Goal: Navigation & Orientation: Find specific page/section

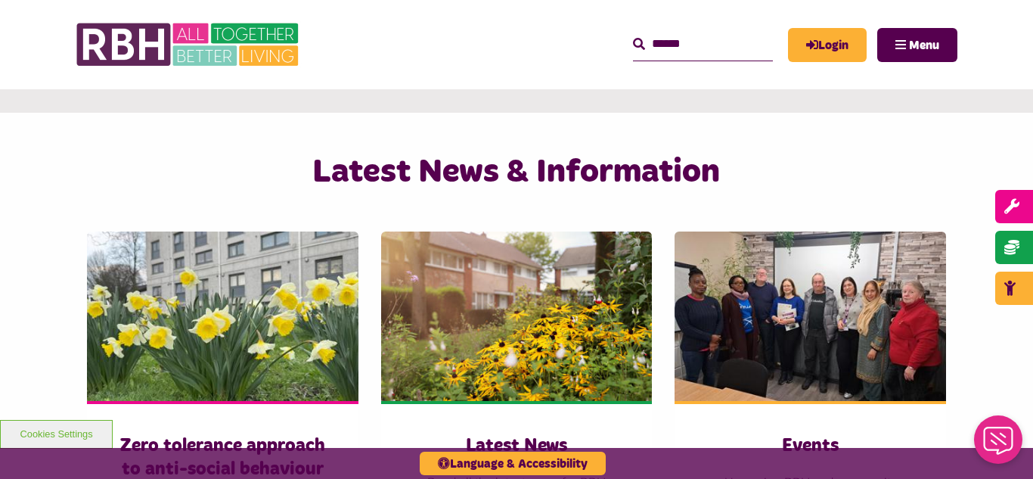
scroll to position [998, 0]
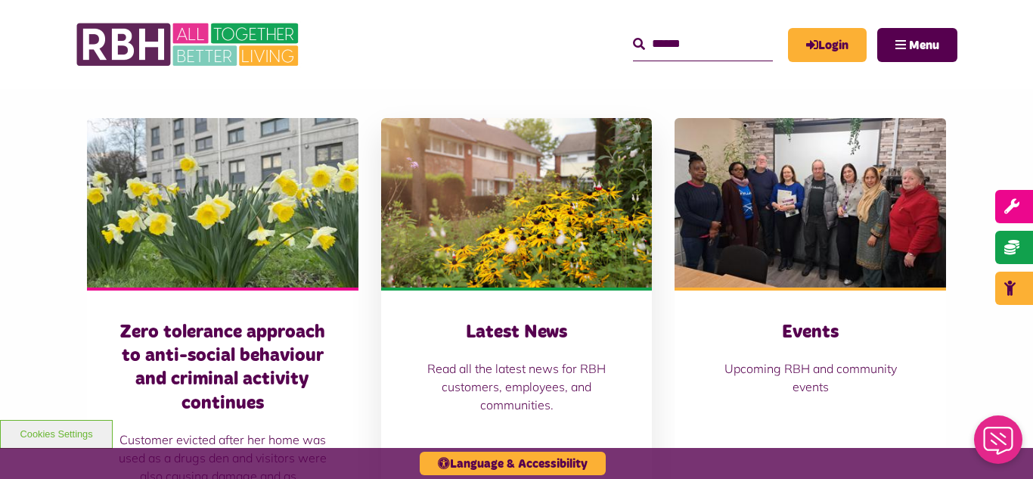
click at [561, 184] on img at bounding box center [516, 202] width 271 height 169
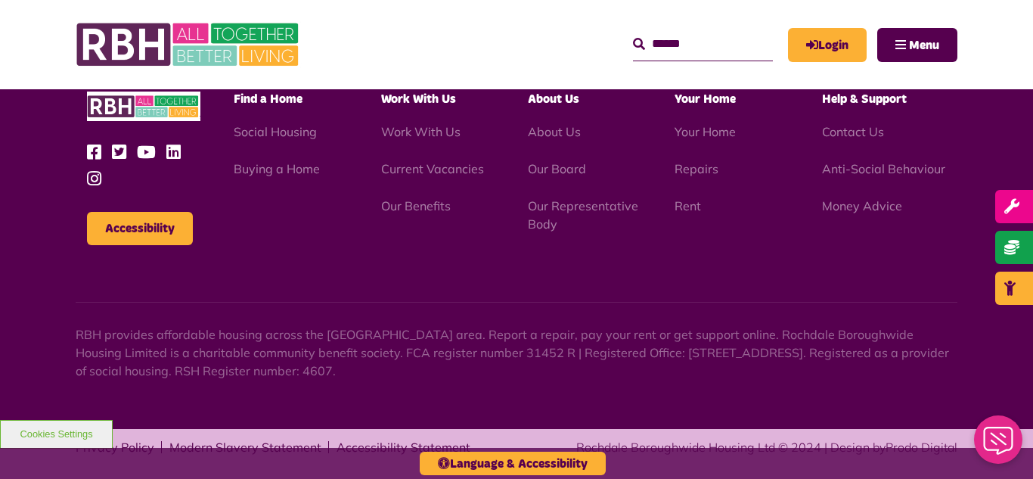
scroll to position [1646, 0]
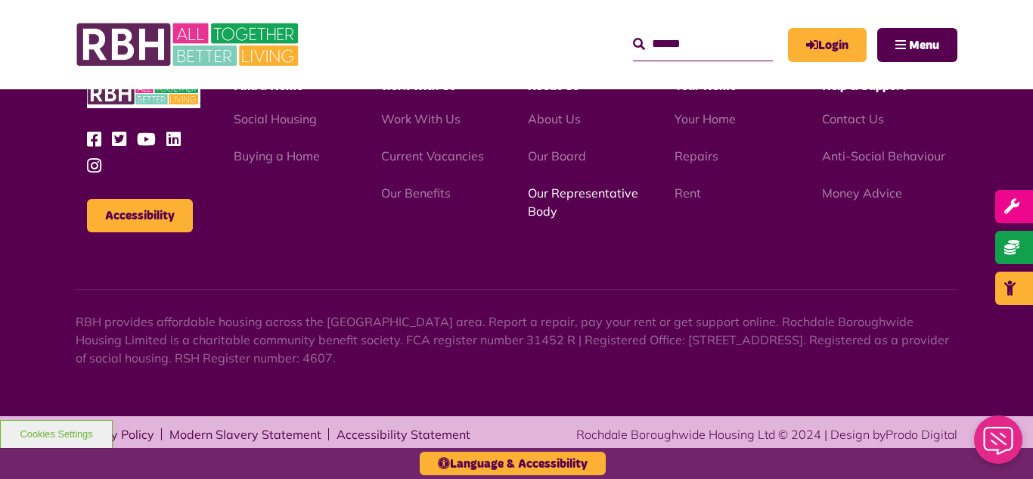
click at [556, 195] on link "Our Representative Body" at bounding box center [583, 201] width 110 height 33
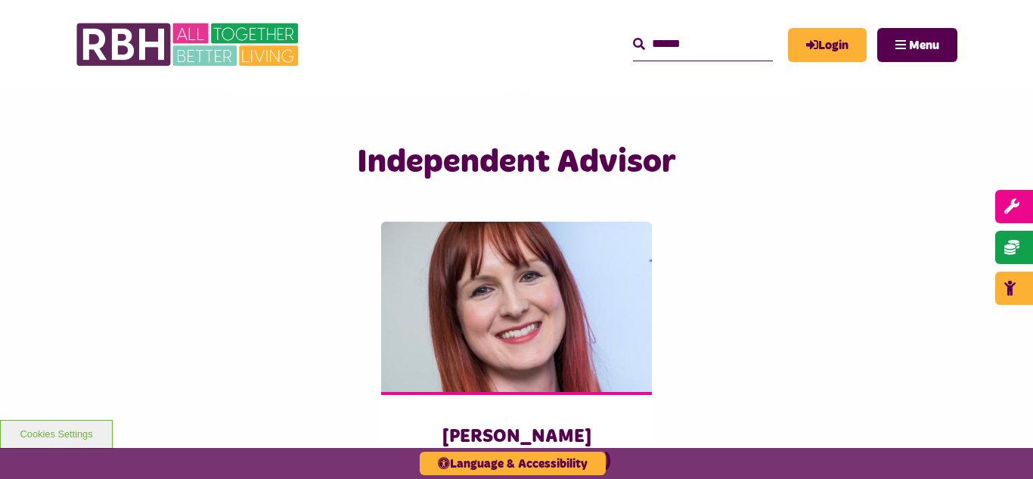
scroll to position [3634, 0]
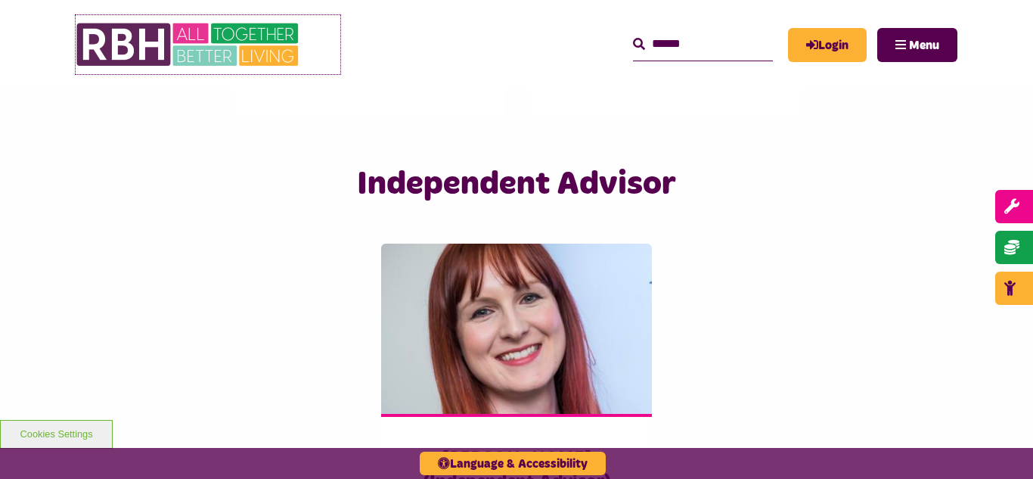
click at [203, 33] on img at bounding box center [189, 44] width 227 height 59
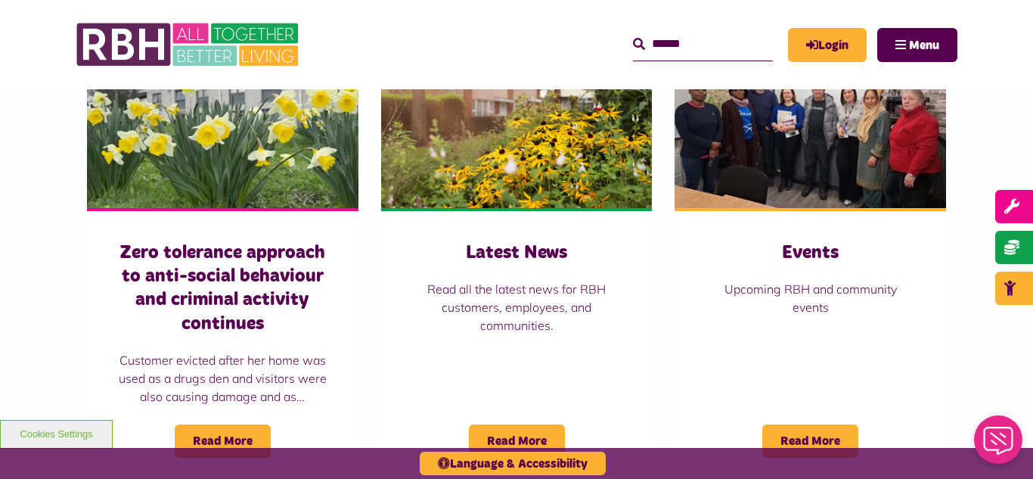
scroll to position [1089, 0]
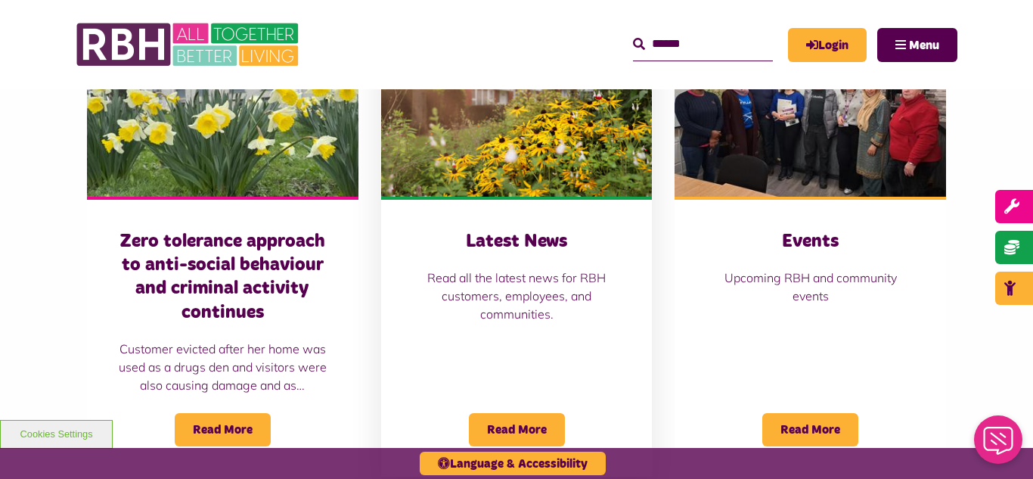
click at [489, 129] on img at bounding box center [516, 111] width 271 height 169
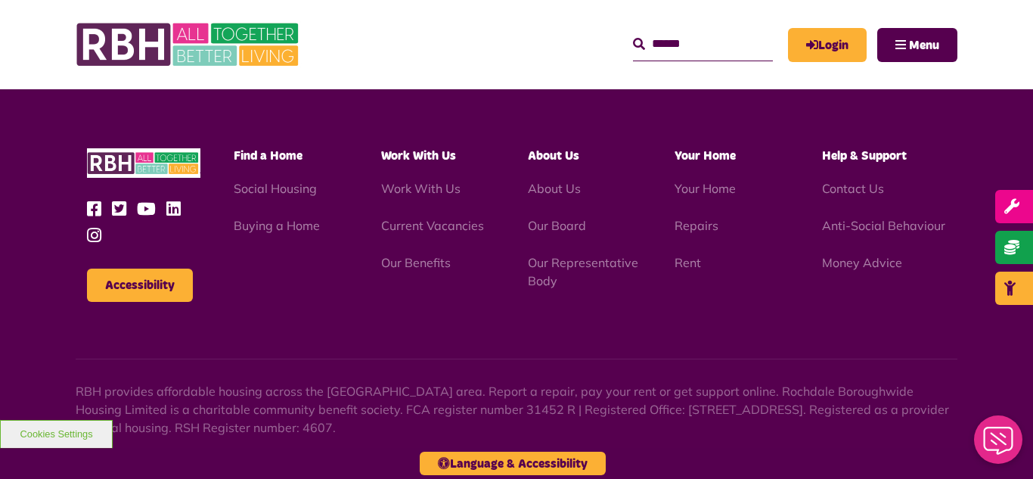
scroll to position [1646, 0]
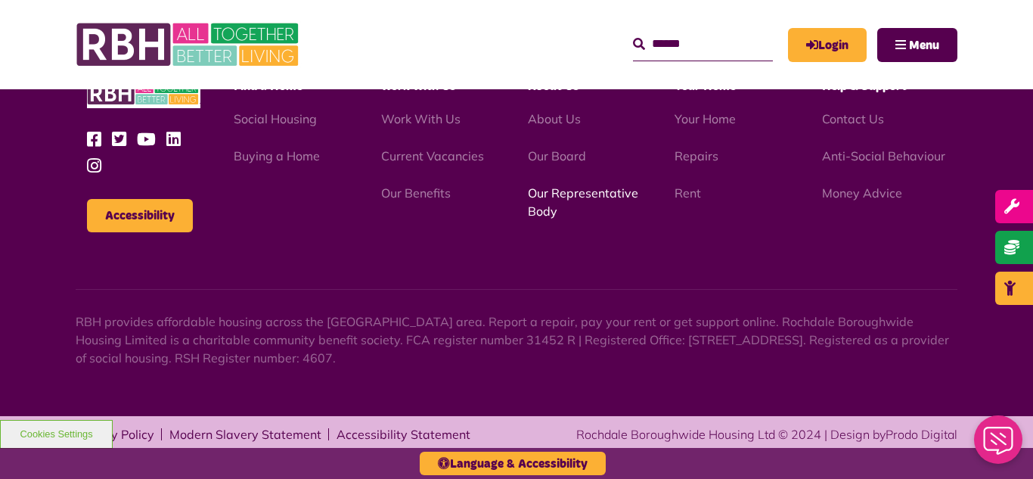
click at [570, 196] on link "Our Representative Body" at bounding box center [583, 201] width 110 height 33
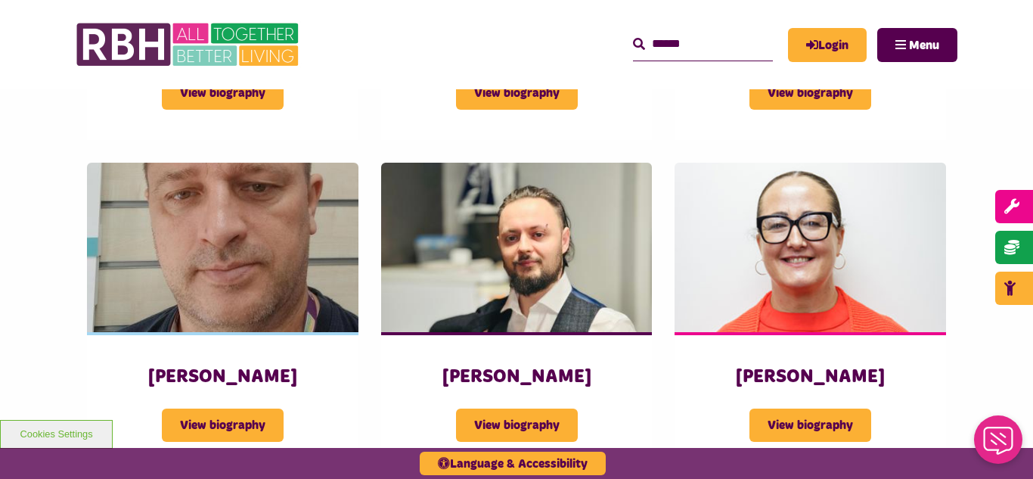
scroll to position [2843, 0]
